Goal: Task Accomplishment & Management: Use online tool/utility

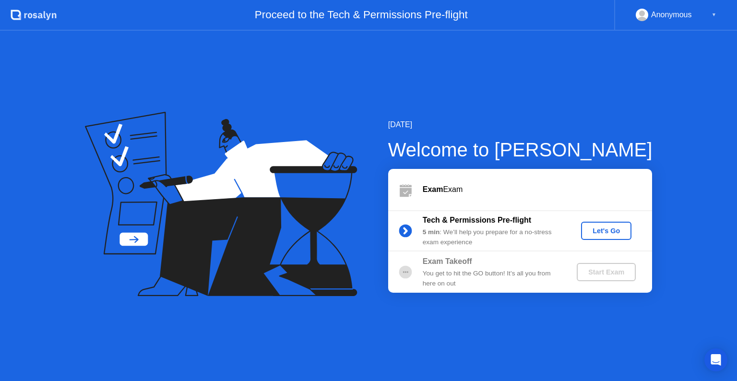
click at [619, 228] on div "Let's Go" at bounding box center [606, 231] width 43 height 8
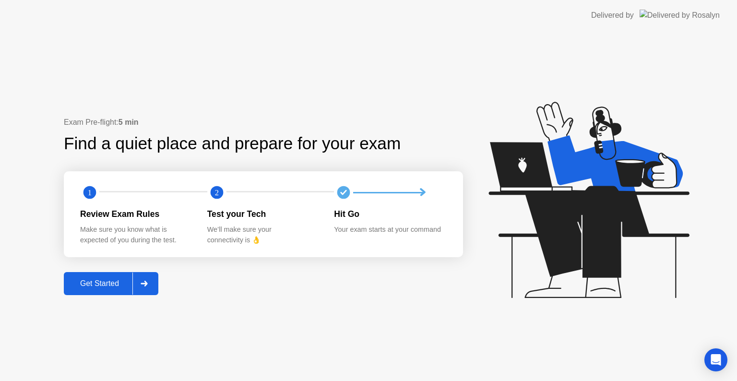
click at [83, 282] on div "Get Started" at bounding box center [100, 283] width 66 height 9
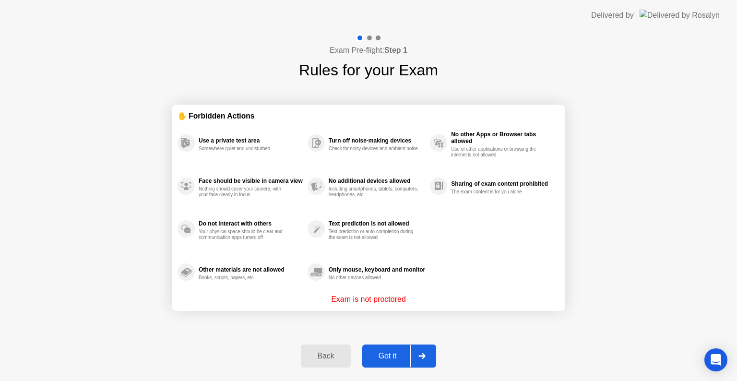
click at [395, 360] on div "Got it" at bounding box center [387, 356] width 45 height 9
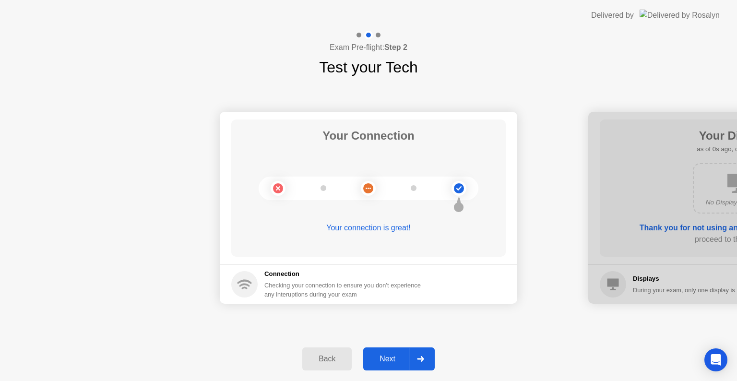
click at [393, 358] on div "Next" at bounding box center [387, 359] width 43 height 9
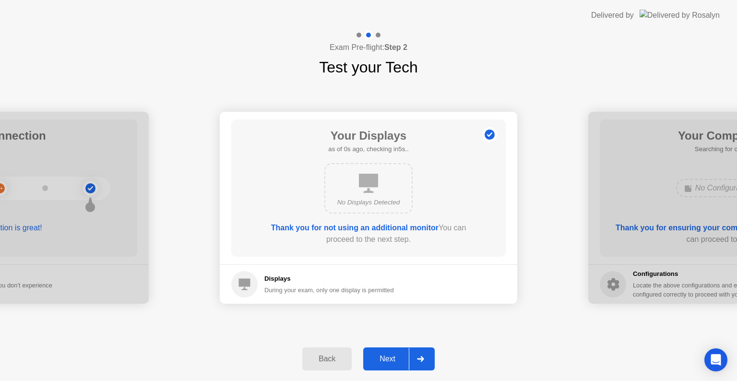
click at [393, 358] on div "Next" at bounding box center [387, 359] width 43 height 9
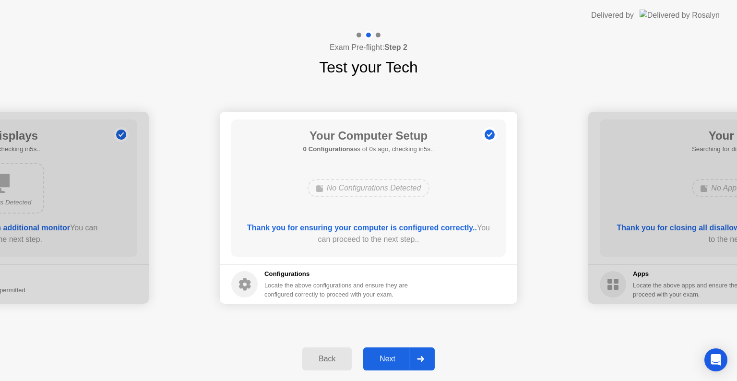
click at [393, 358] on div "Next" at bounding box center [387, 359] width 43 height 9
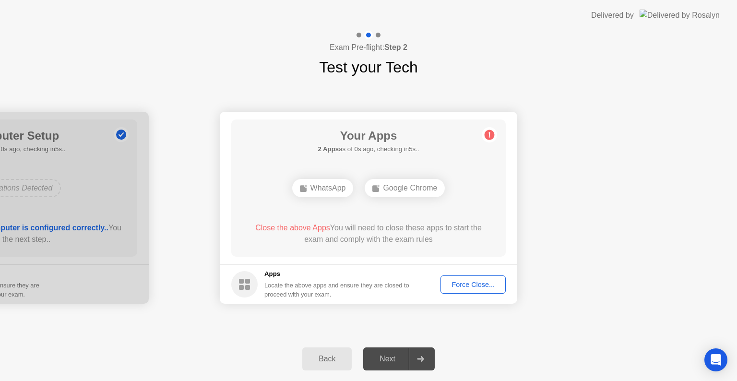
click at [393, 358] on div "Next" at bounding box center [387, 359] width 43 height 9
click at [476, 281] on div "Force Close..." at bounding box center [473, 285] width 59 height 8
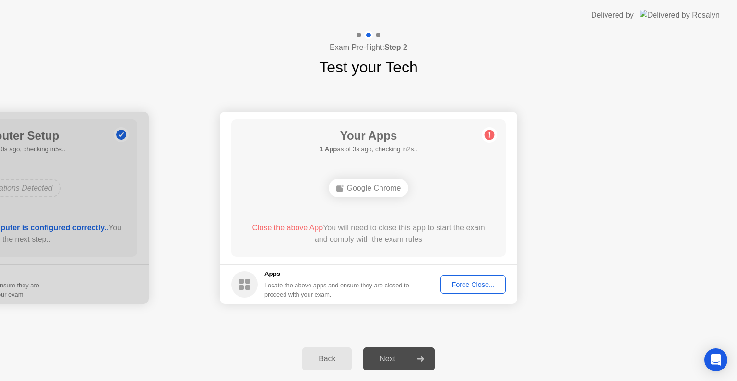
click at [473, 284] on div "Force Close..." at bounding box center [473, 285] width 59 height 8
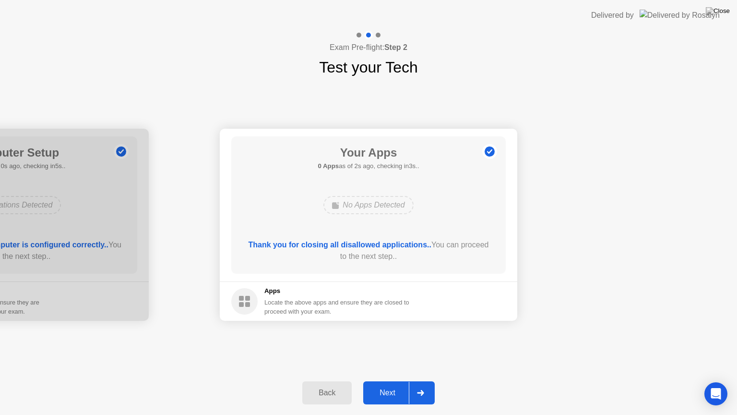
click at [398, 381] on div "Next" at bounding box center [387, 392] width 43 height 9
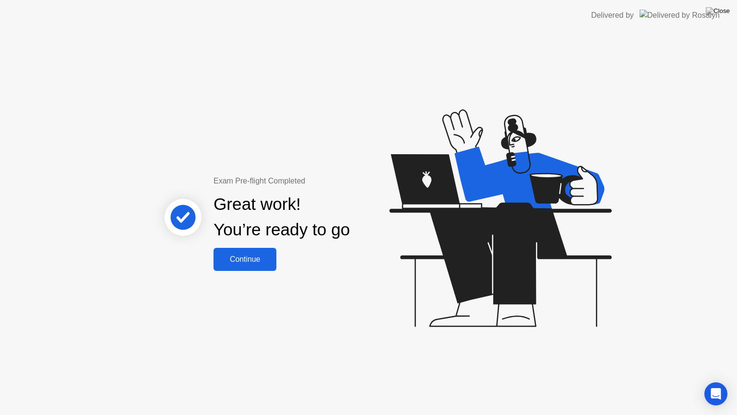
click at [257, 260] on div "Continue" at bounding box center [244, 259] width 57 height 9
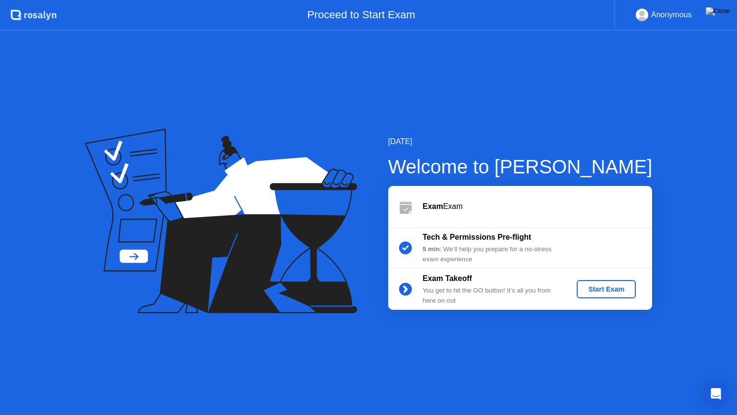
click at [624, 286] on div "Start Exam" at bounding box center [606, 289] width 51 height 8
